Goal: Information Seeking & Learning: Learn about a topic

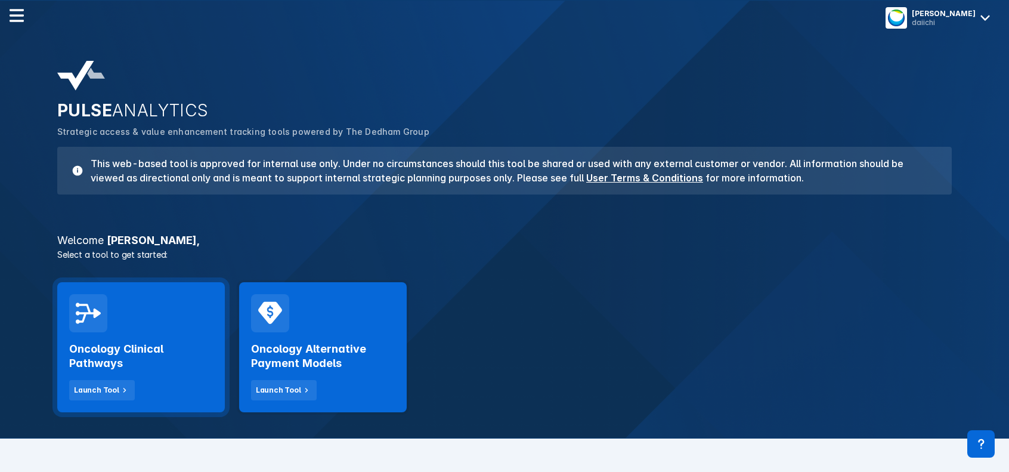
click at [135, 342] on h2 "Oncology Clinical Pathways" at bounding box center [141, 356] width 144 height 29
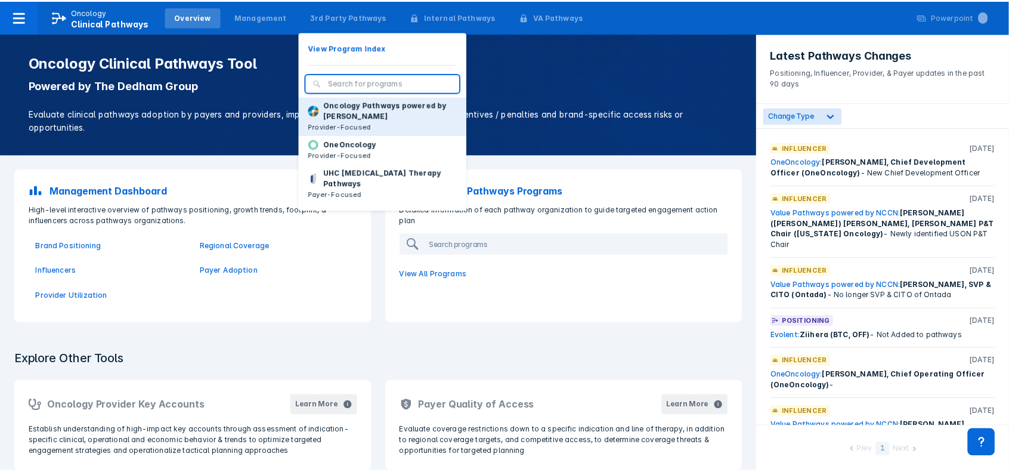
scroll to position [119, 0]
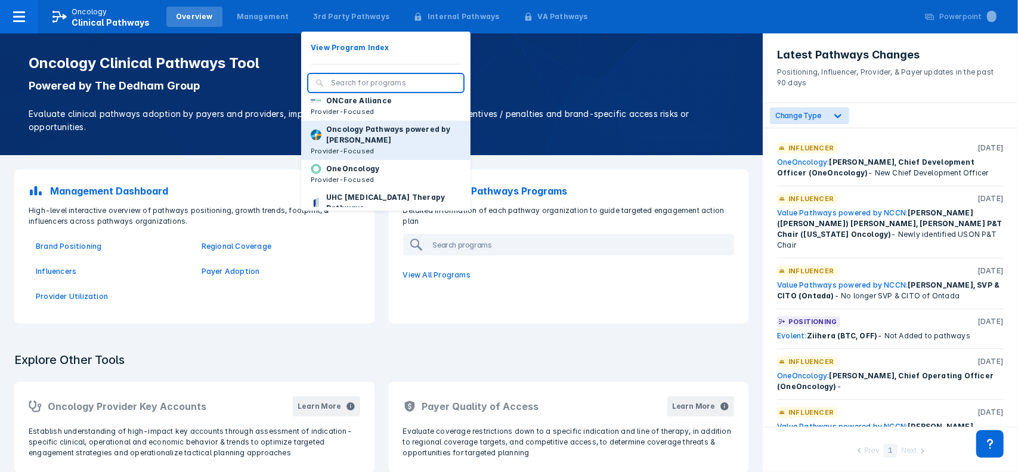
click at [352, 145] on p "Oncology Pathways powered by [PERSON_NAME]" at bounding box center [393, 134] width 135 height 21
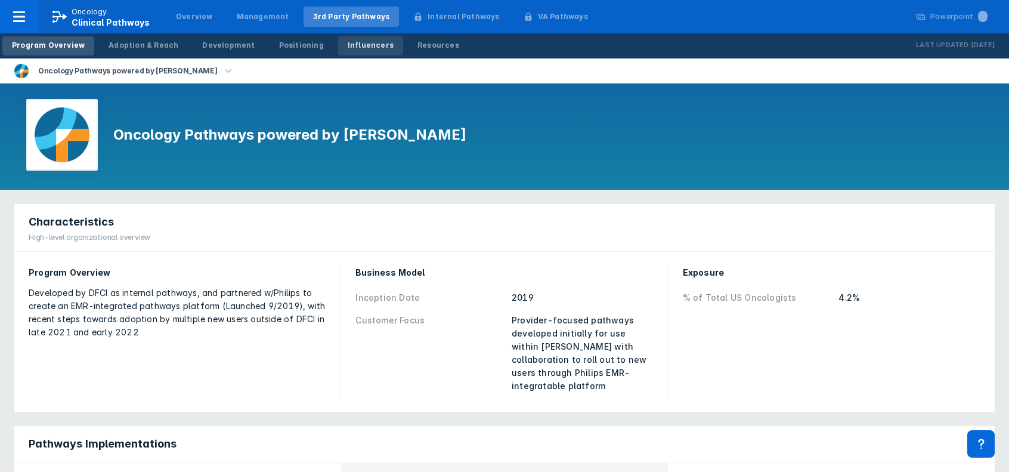
click at [357, 48] on div "Influencers" at bounding box center [371, 45] width 46 height 11
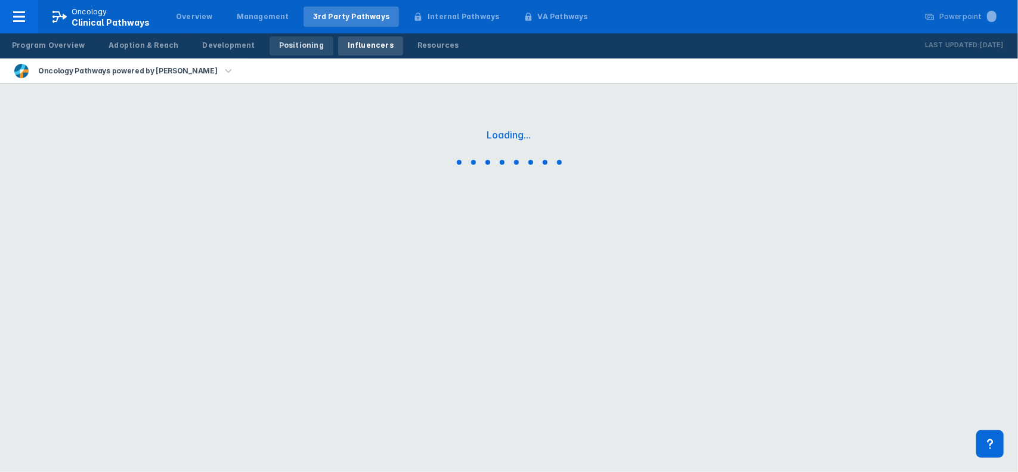
click at [292, 47] on div "Positioning" at bounding box center [301, 45] width 45 height 11
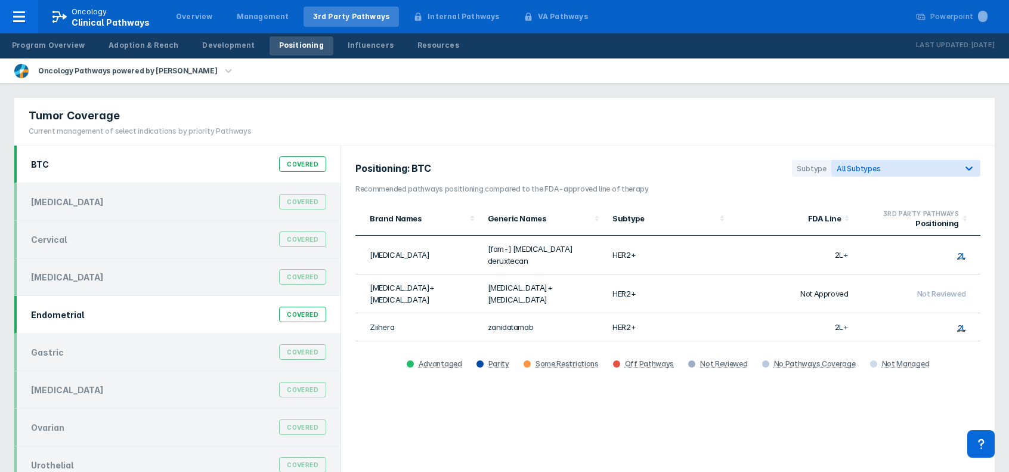
scroll to position [8, 0]
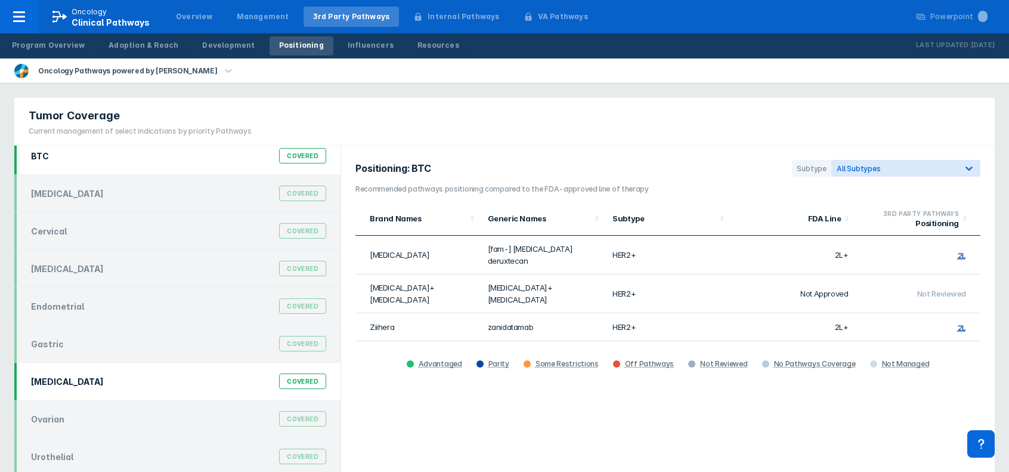
click at [100, 385] on div "[MEDICAL_DATA] Covered" at bounding box center [178, 381] width 309 height 23
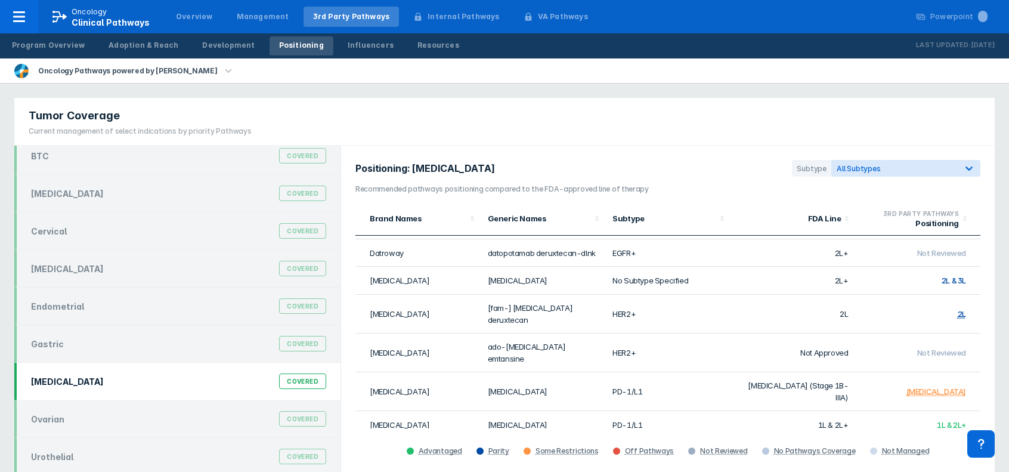
scroll to position [60, 0]
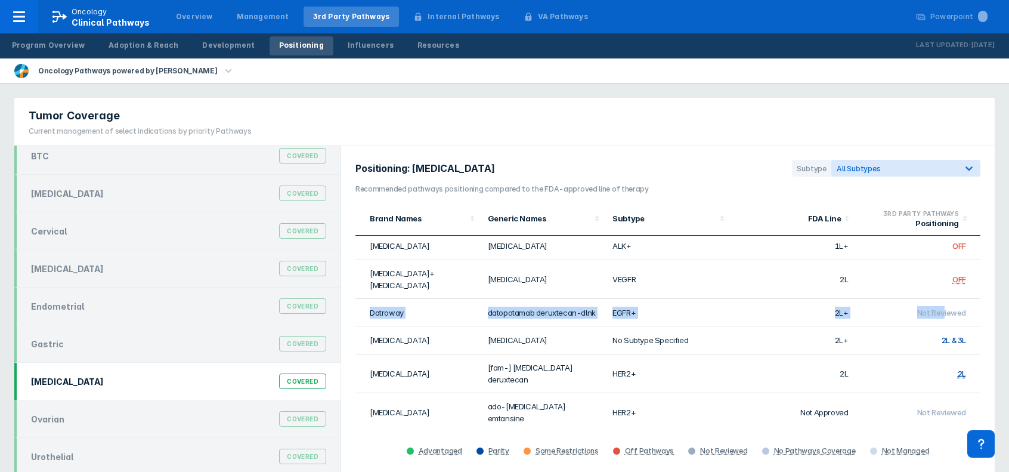
drag, startPoint x: 934, startPoint y: 302, endPoint x: 484, endPoint y: 295, distance: 449.6
click at [367, 299] on tr "Datroway datopotamab deruxtecan-dlnk EGFR+ 2L+ Not Reviewed" at bounding box center [667, 312] width 625 height 27
click at [830, 299] on td "2L+" at bounding box center [792, 312] width 125 height 27
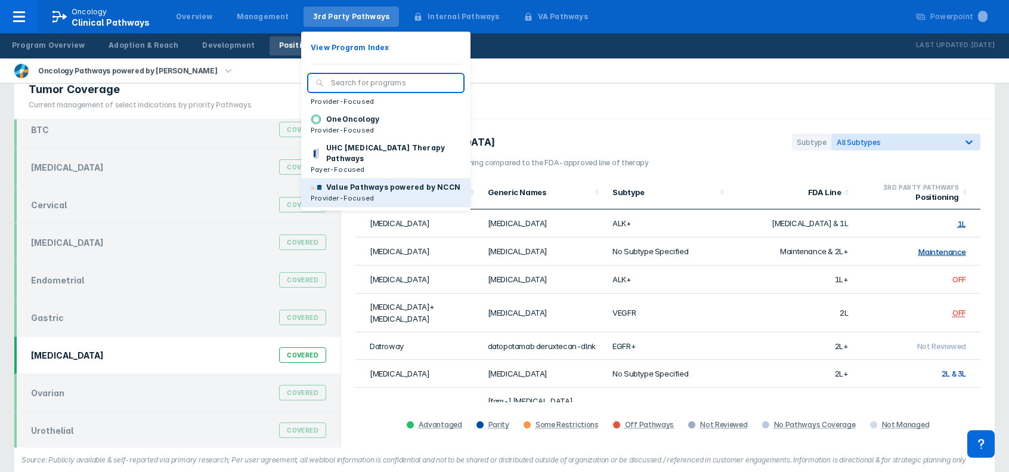
scroll to position [41, 0]
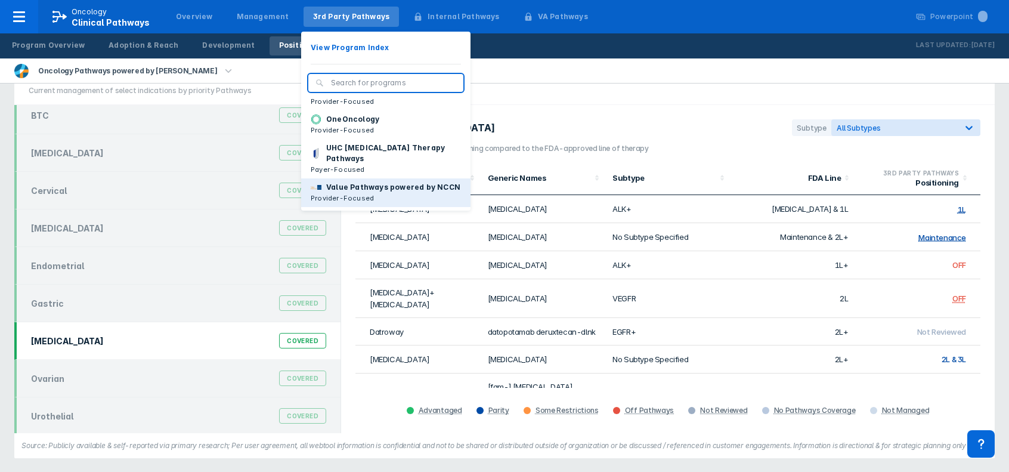
click at [375, 185] on p "Value Pathways powered by NCCN" at bounding box center [393, 187] width 134 height 11
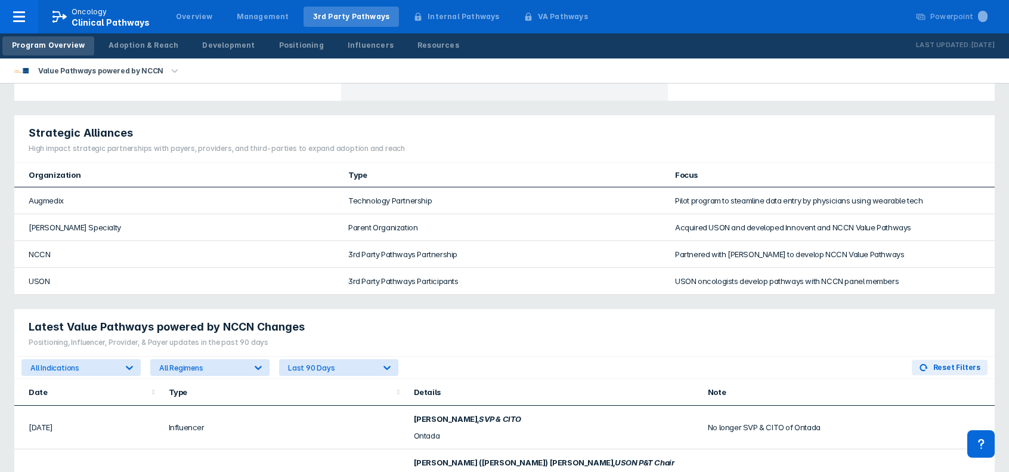
scroll to position [238, 0]
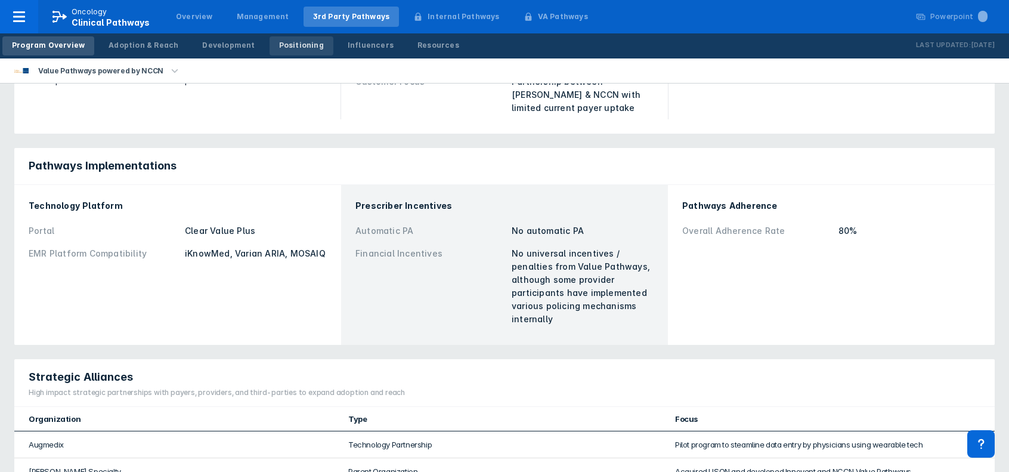
click at [286, 48] on div "Positioning" at bounding box center [301, 45] width 45 height 11
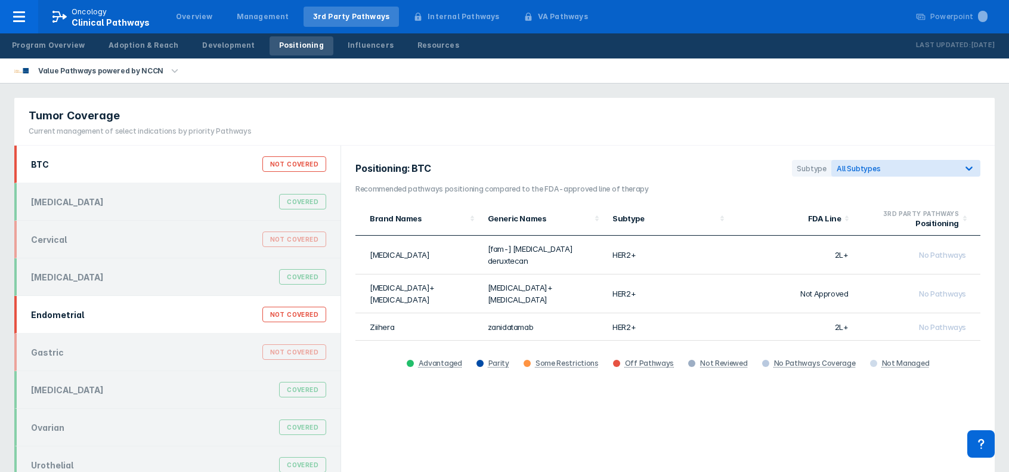
scroll to position [8, 0]
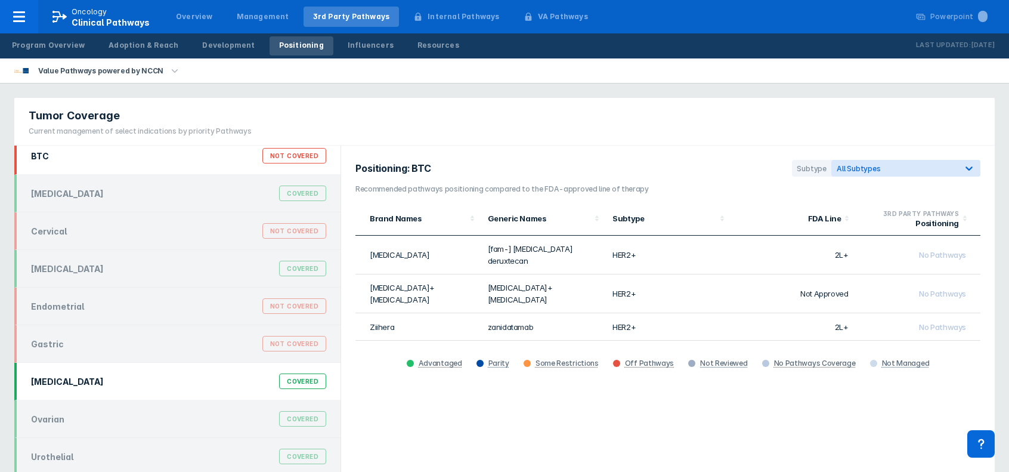
click at [116, 386] on div "[MEDICAL_DATA] Covered" at bounding box center [178, 381] width 309 height 23
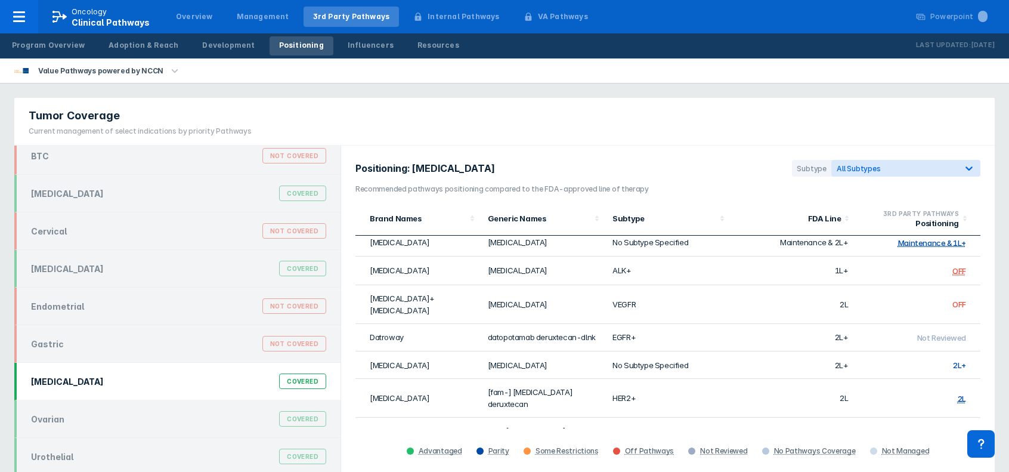
scroll to position [60, 0]
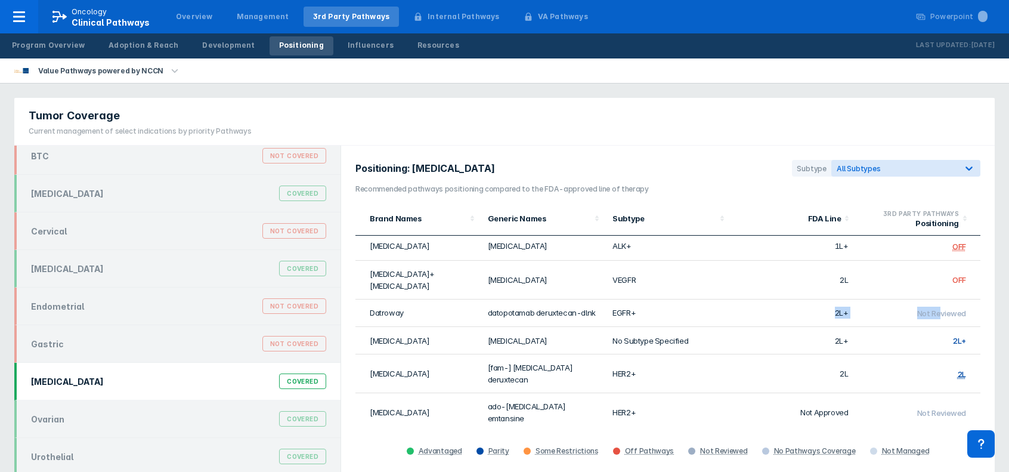
drag, startPoint x: 930, startPoint y: 303, endPoint x: 825, endPoint y: 304, distance: 104.9
click at [825, 304] on tr "Datroway datopotamab deruxtecan-dlnk EGFR+ 2L+ Not Reviewed" at bounding box center [667, 312] width 625 height 27
